Goal: Check status: Check status

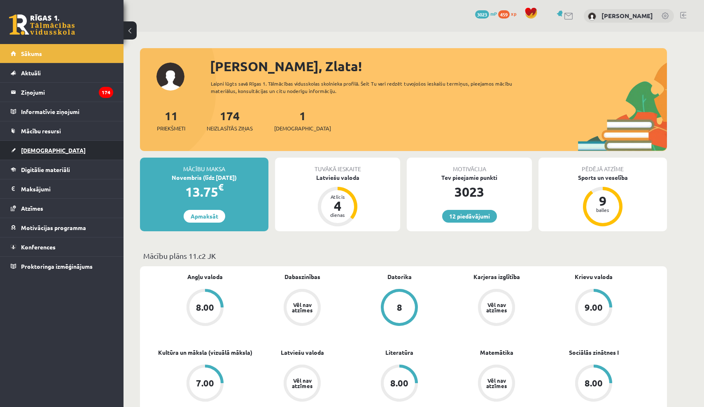
click at [36, 154] on link "[DEMOGRAPHIC_DATA]" at bounding box center [62, 150] width 103 height 19
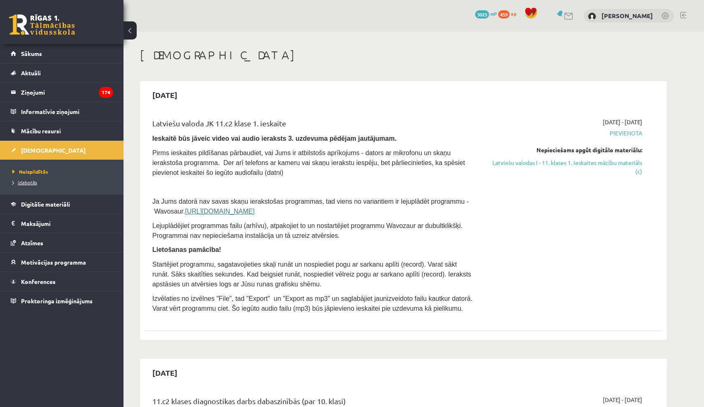
click at [33, 179] on span "Izlabotās" at bounding box center [24, 182] width 25 height 7
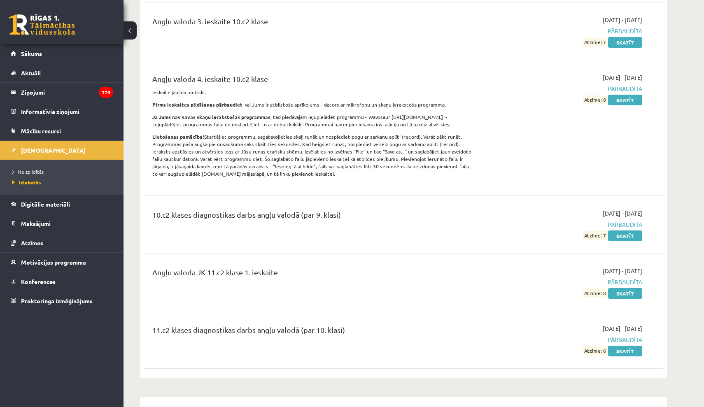
scroll to position [215, 0]
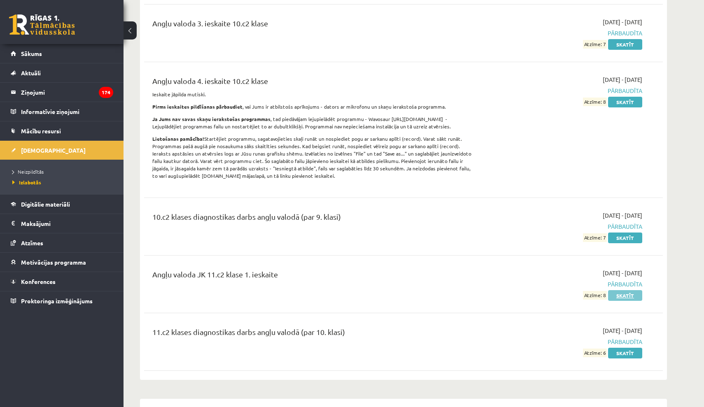
click at [620, 296] on link "Skatīt" at bounding box center [625, 295] width 34 height 11
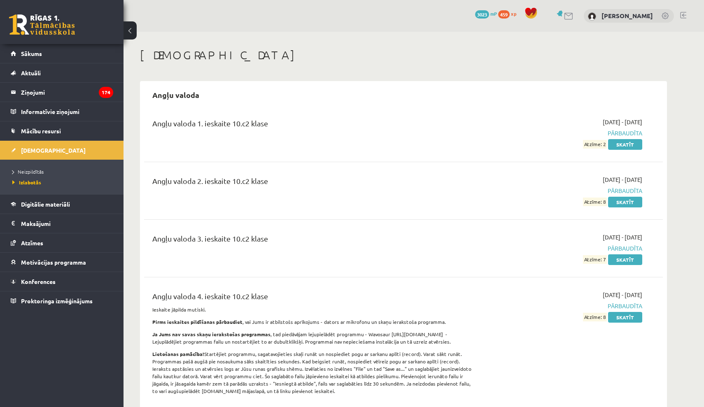
scroll to position [0, 0]
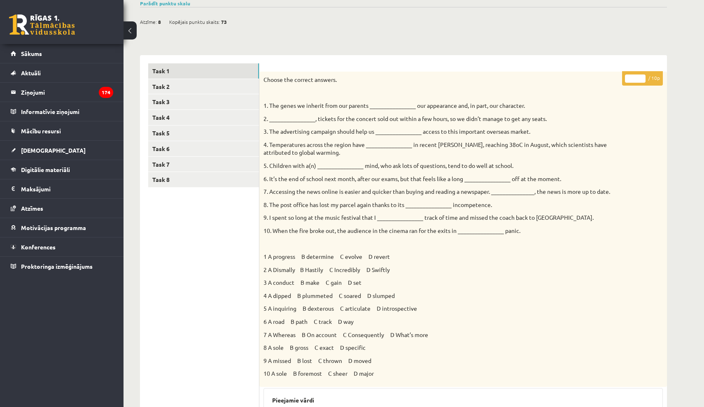
scroll to position [70, 0]
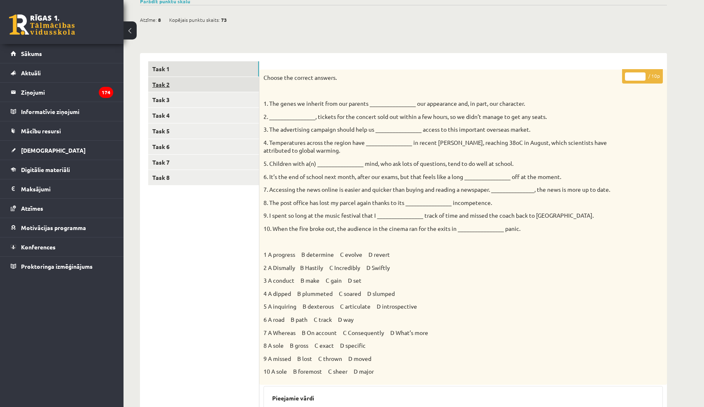
click at [240, 87] on link "Task 2" at bounding box center [203, 84] width 111 height 15
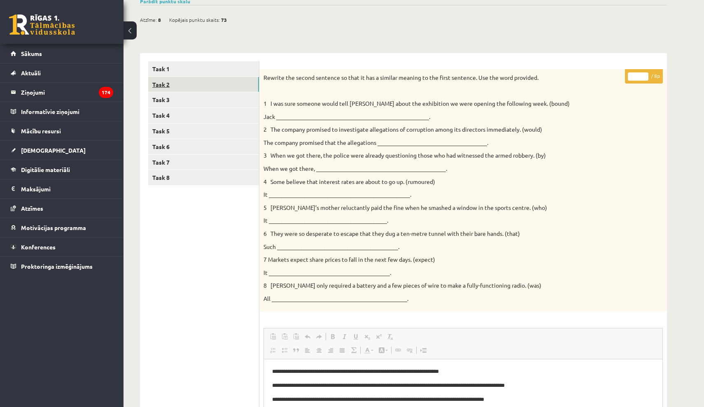
scroll to position [0, 0]
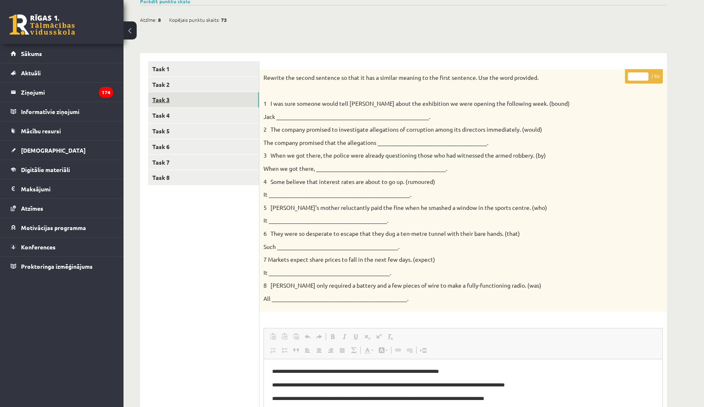
click at [221, 106] on link "Task 3" at bounding box center [203, 99] width 111 height 15
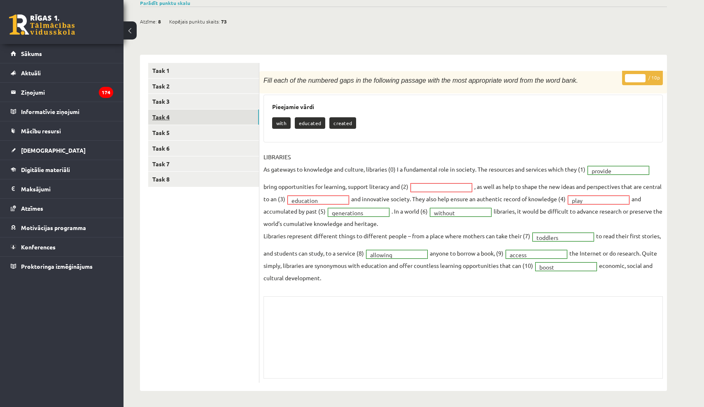
click at [215, 111] on link "Task 4" at bounding box center [203, 117] width 111 height 15
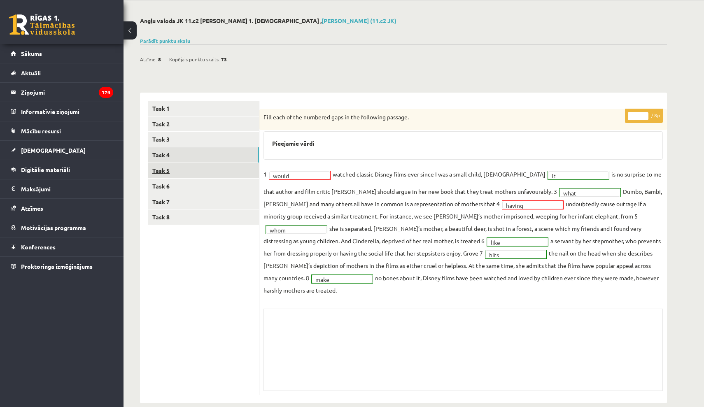
click at [213, 172] on link "Task 5" at bounding box center [203, 170] width 111 height 15
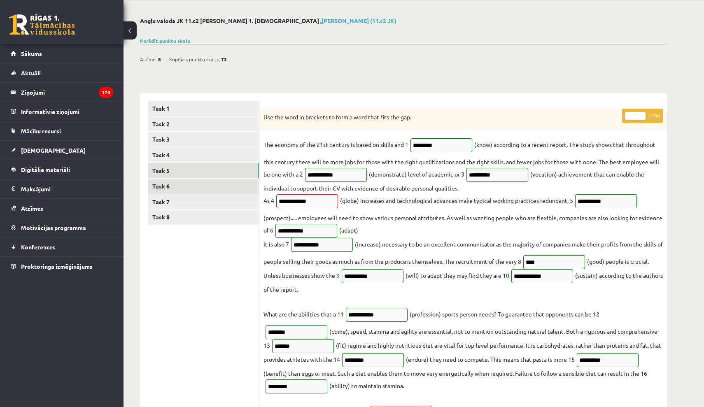
click at [240, 180] on link "Task 6" at bounding box center [203, 186] width 111 height 15
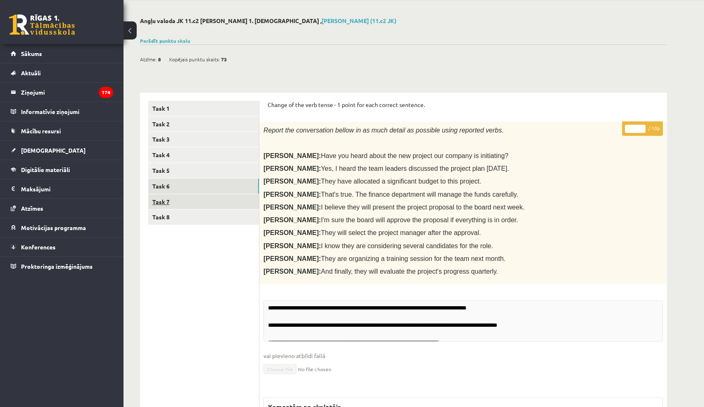
drag, startPoint x: 233, startPoint y: 190, endPoint x: 230, endPoint y: 195, distance: 6.2
click at [233, 190] on link "Task 6" at bounding box center [203, 186] width 111 height 15
click at [230, 196] on link "Task 7" at bounding box center [203, 201] width 111 height 15
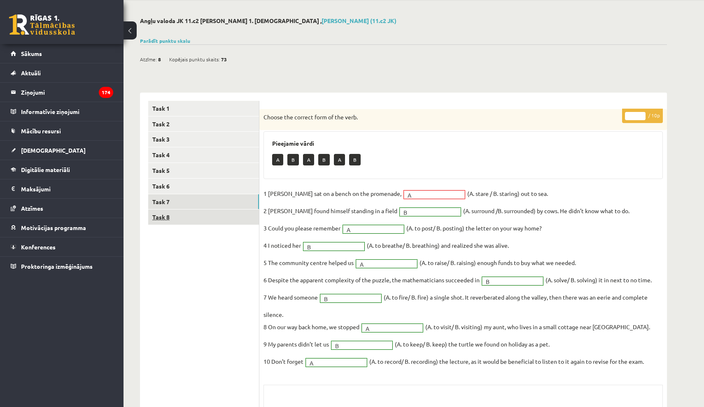
click at [228, 210] on link "Task 8" at bounding box center [203, 217] width 111 height 15
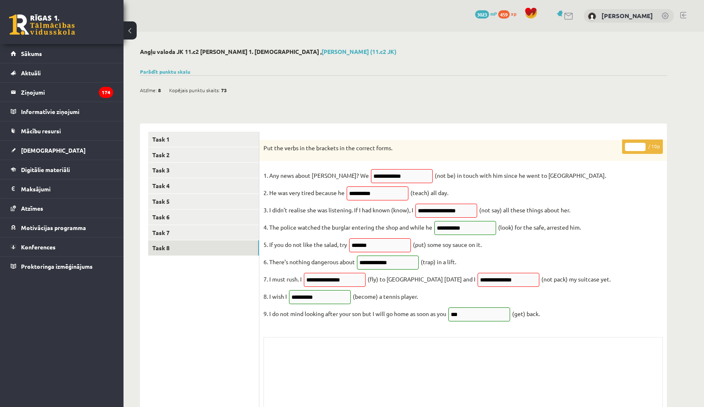
scroll to position [0, 0]
click at [210, 132] on link "Task 1" at bounding box center [203, 139] width 111 height 15
